Goal: Task Accomplishment & Management: Complete application form

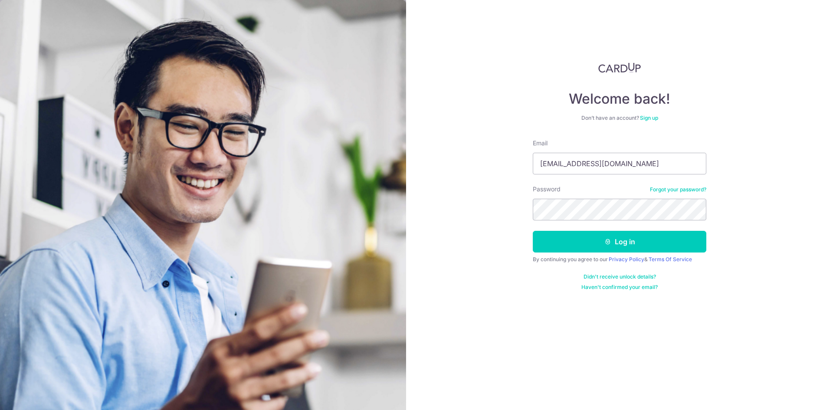
click at [533, 231] on button "Log in" at bounding box center [620, 242] width 174 height 22
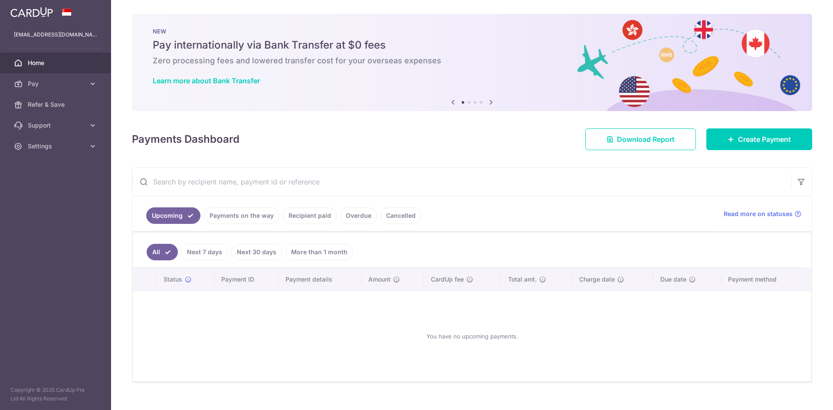
click at [306, 213] on link "Recipient paid" at bounding box center [310, 215] width 54 height 16
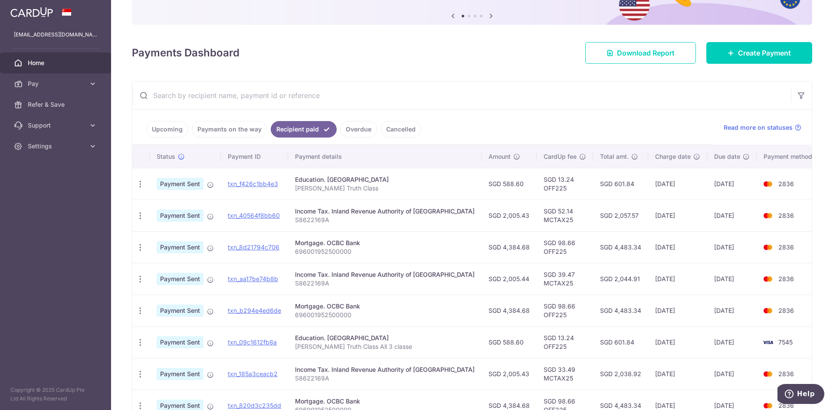
scroll to position [87, 0]
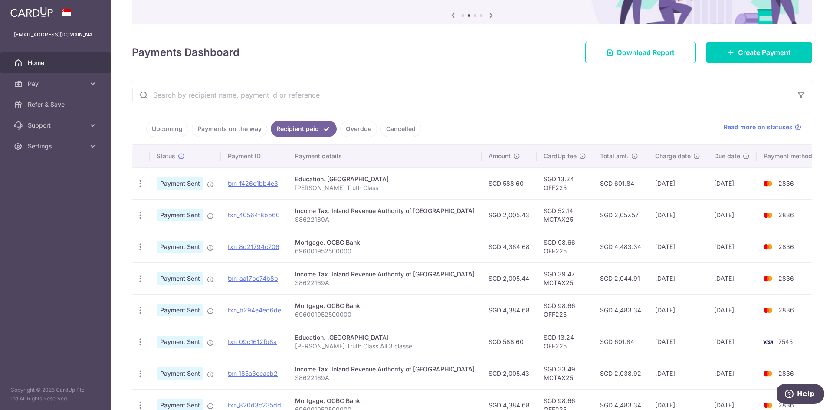
click at [171, 128] on link "Upcoming" at bounding box center [167, 129] width 42 height 16
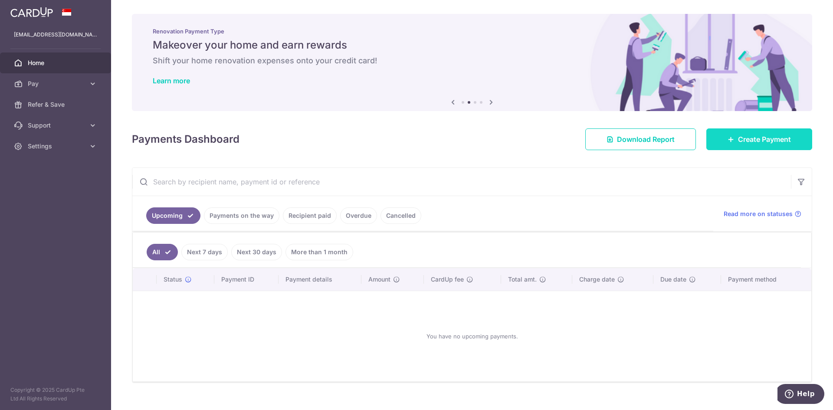
click at [728, 139] on icon at bounding box center [731, 139] width 7 height 7
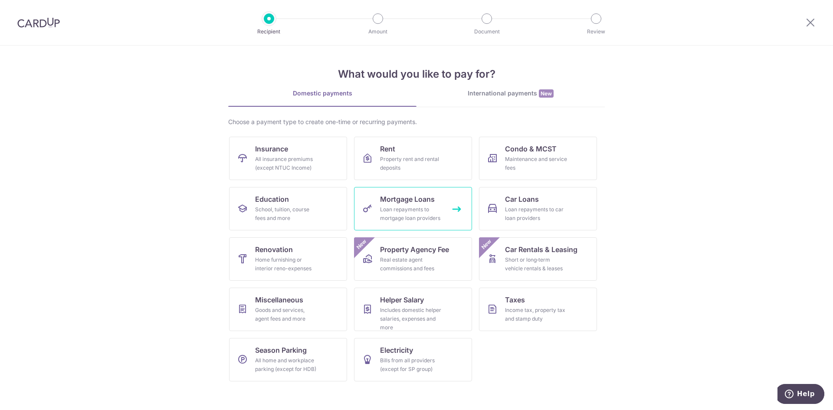
click at [417, 206] on div "Loan repayments to mortgage loan providers" at bounding box center [411, 213] width 63 height 17
